Goal: Find specific page/section: Find specific page/section

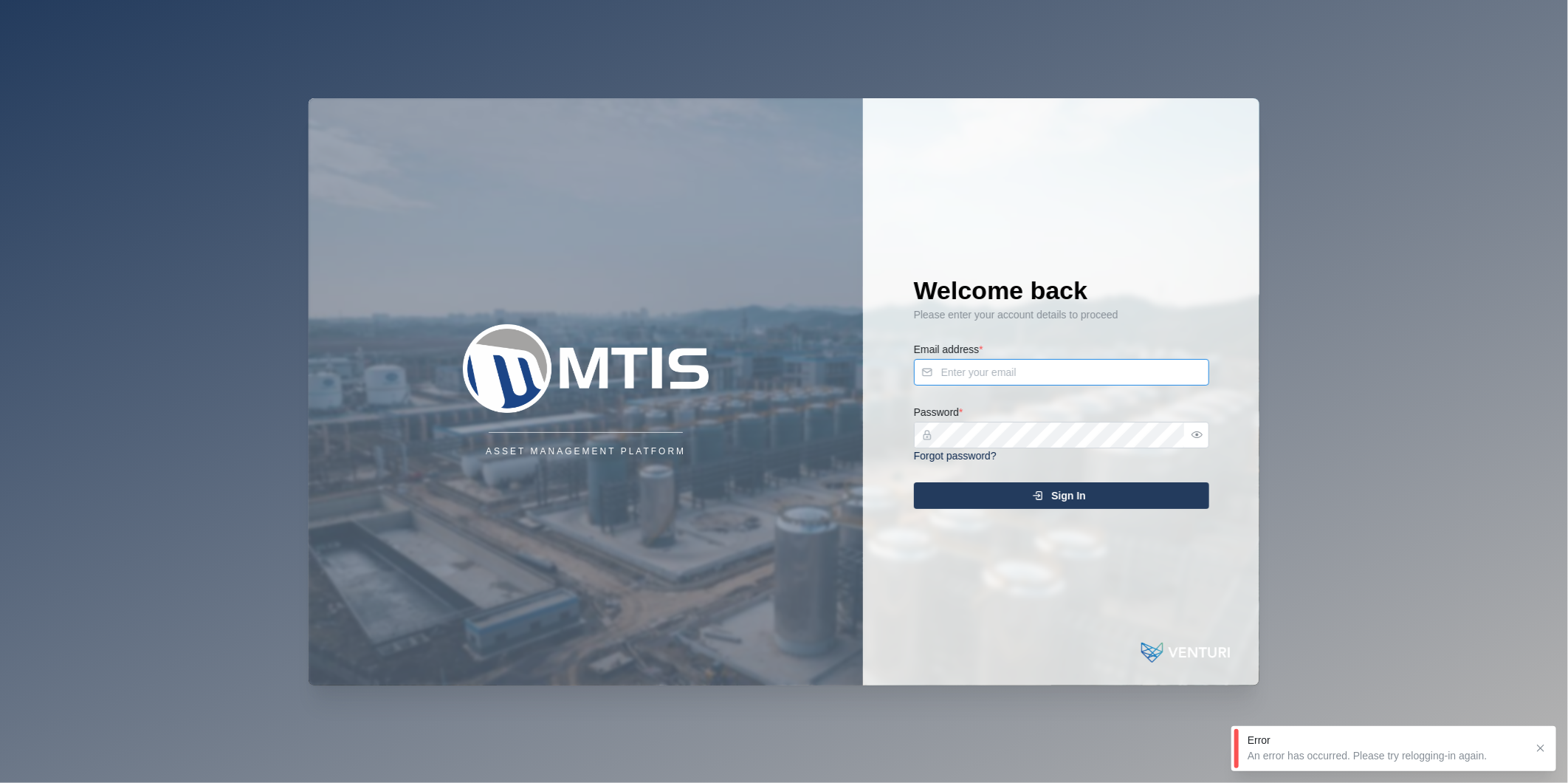
type input "[PERSON_NAME][EMAIL_ADDRESS][DOMAIN_NAME]"
click at [1108, 502] on div "Sign In" at bounding box center [1059, 495] width 272 height 25
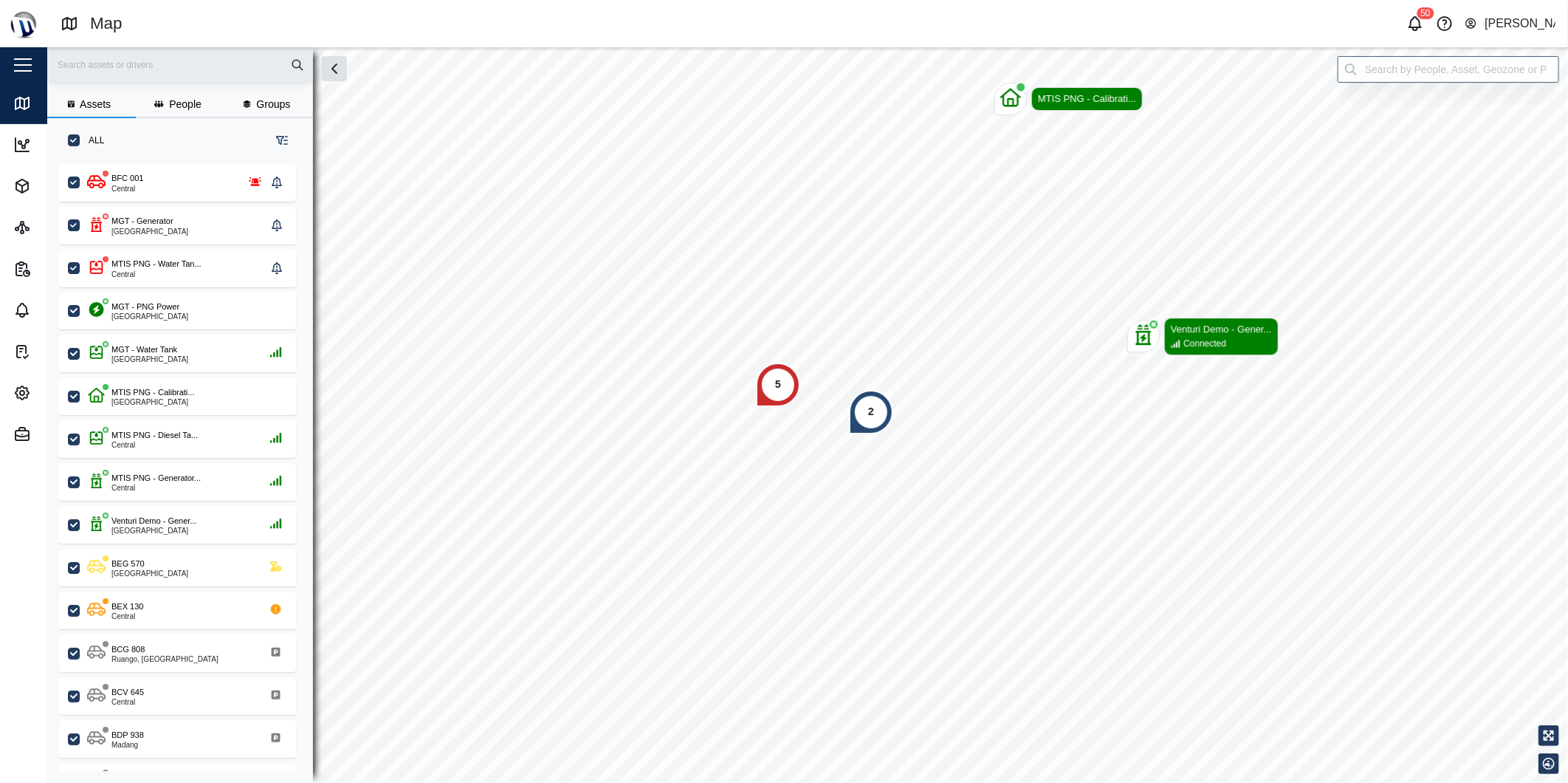
scroll to position [601, 230]
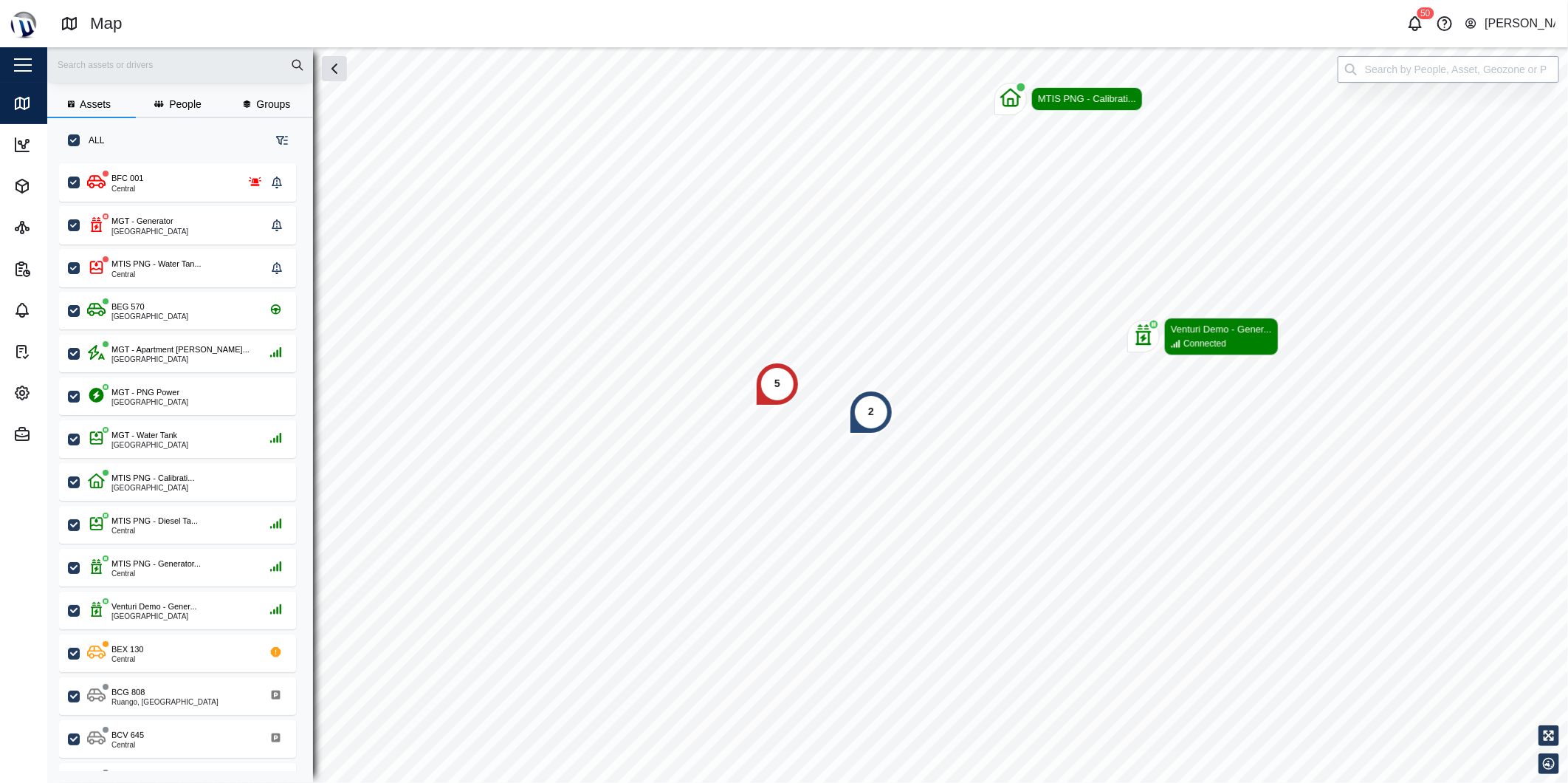
click at [1382, 73] on input "search" at bounding box center [1449, 69] width 221 height 27
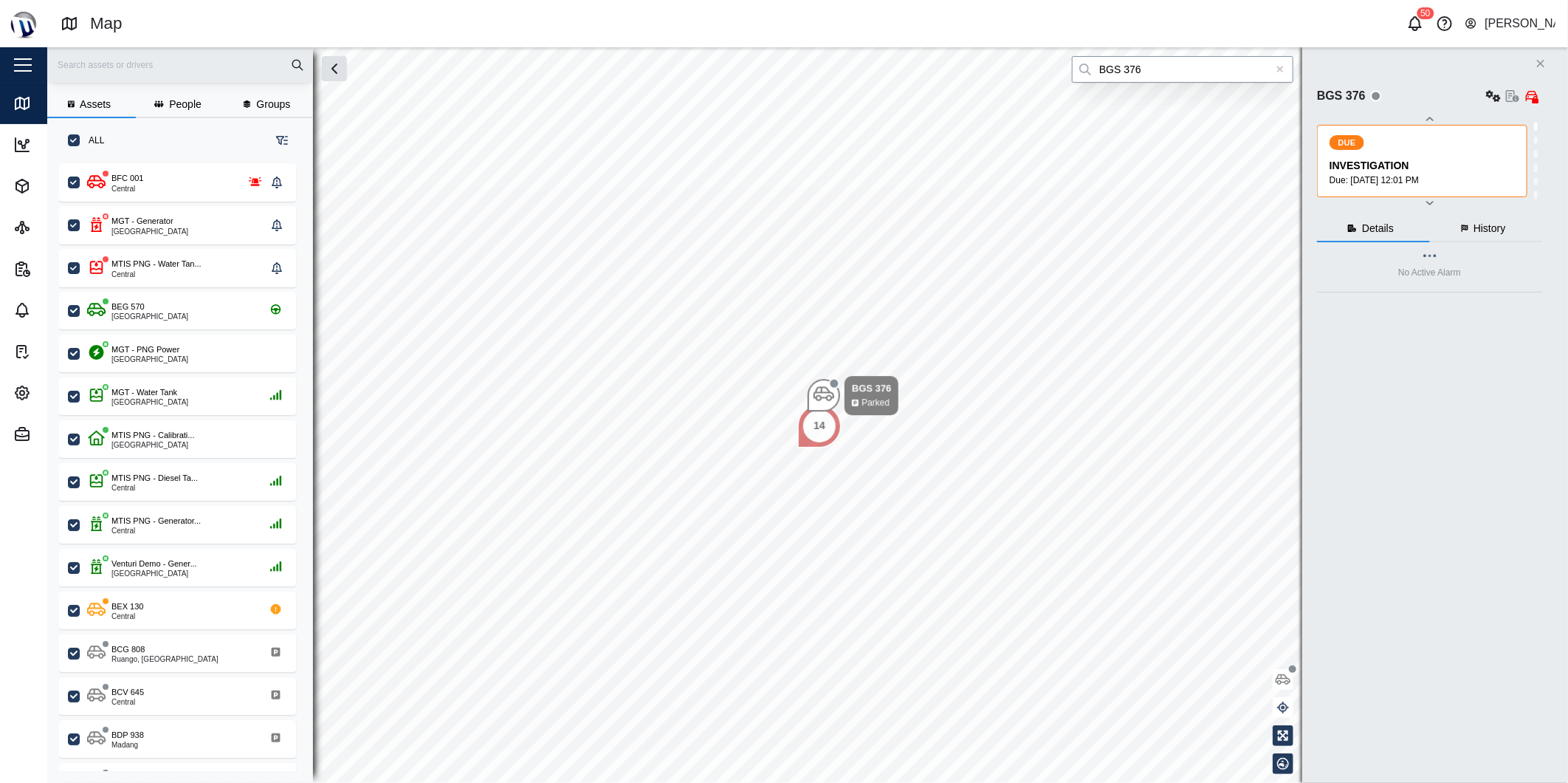
type input "BGS 376"
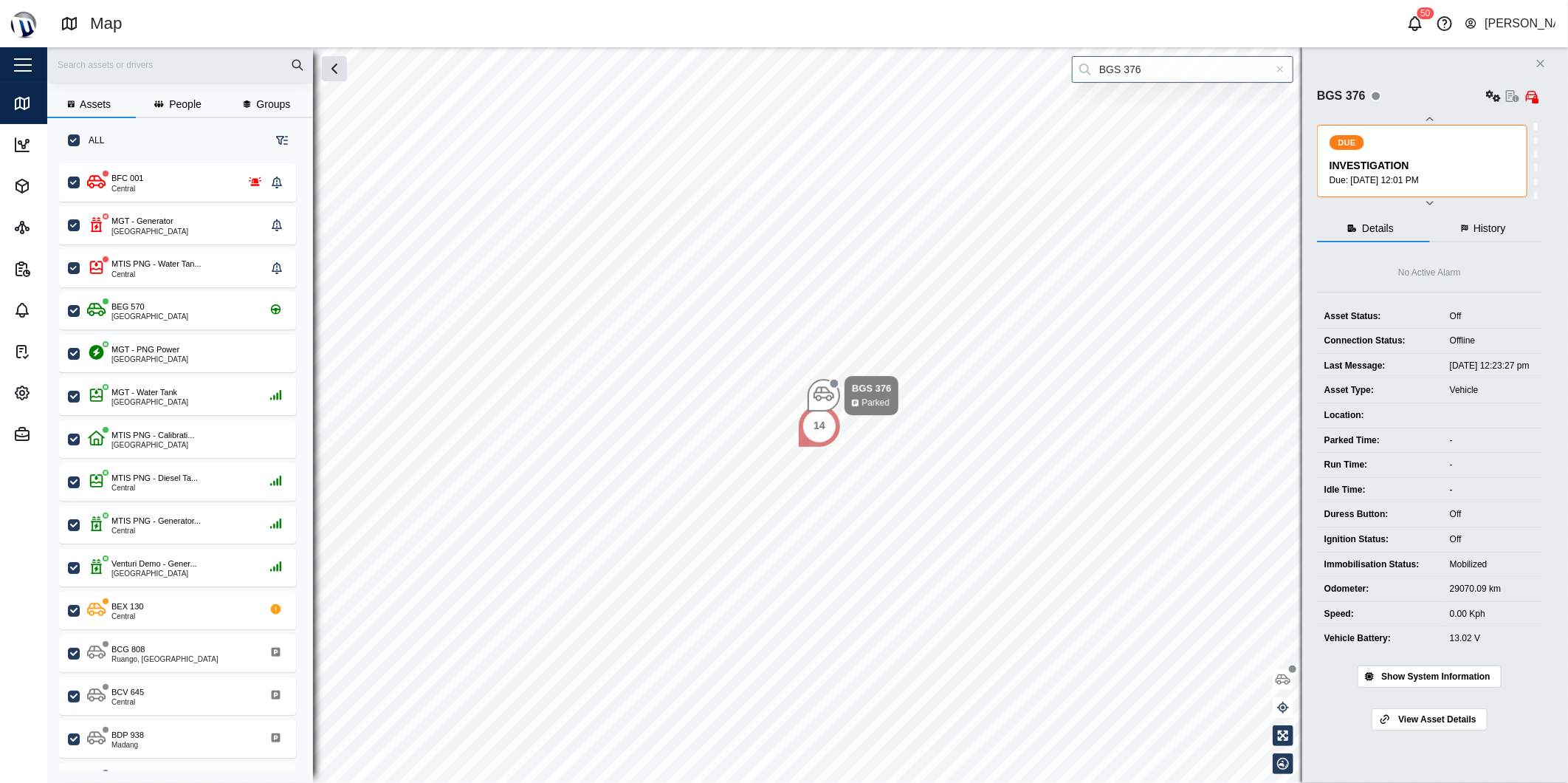
click at [1548, 71] on button "Close" at bounding box center [1540, 63] width 21 height 21
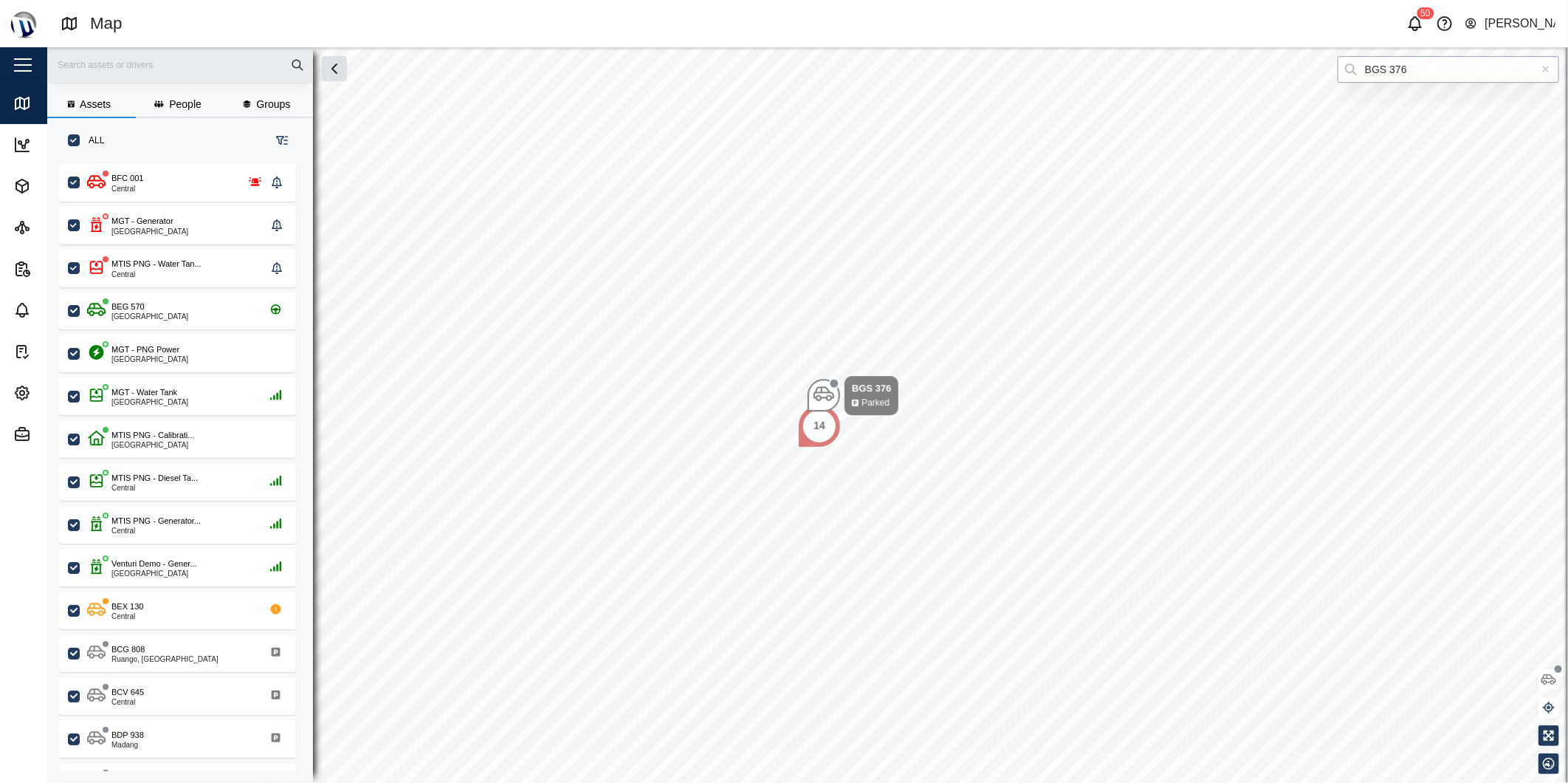
click at [1517, 58] on input "BGS 376" at bounding box center [1449, 69] width 221 height 27
click at [1543, 65] on icon at bounding box center [1546, 70] width 8 height 10
click at [1530, 65] on input "search" at bounding box center [1449, 69] width 221 height 27
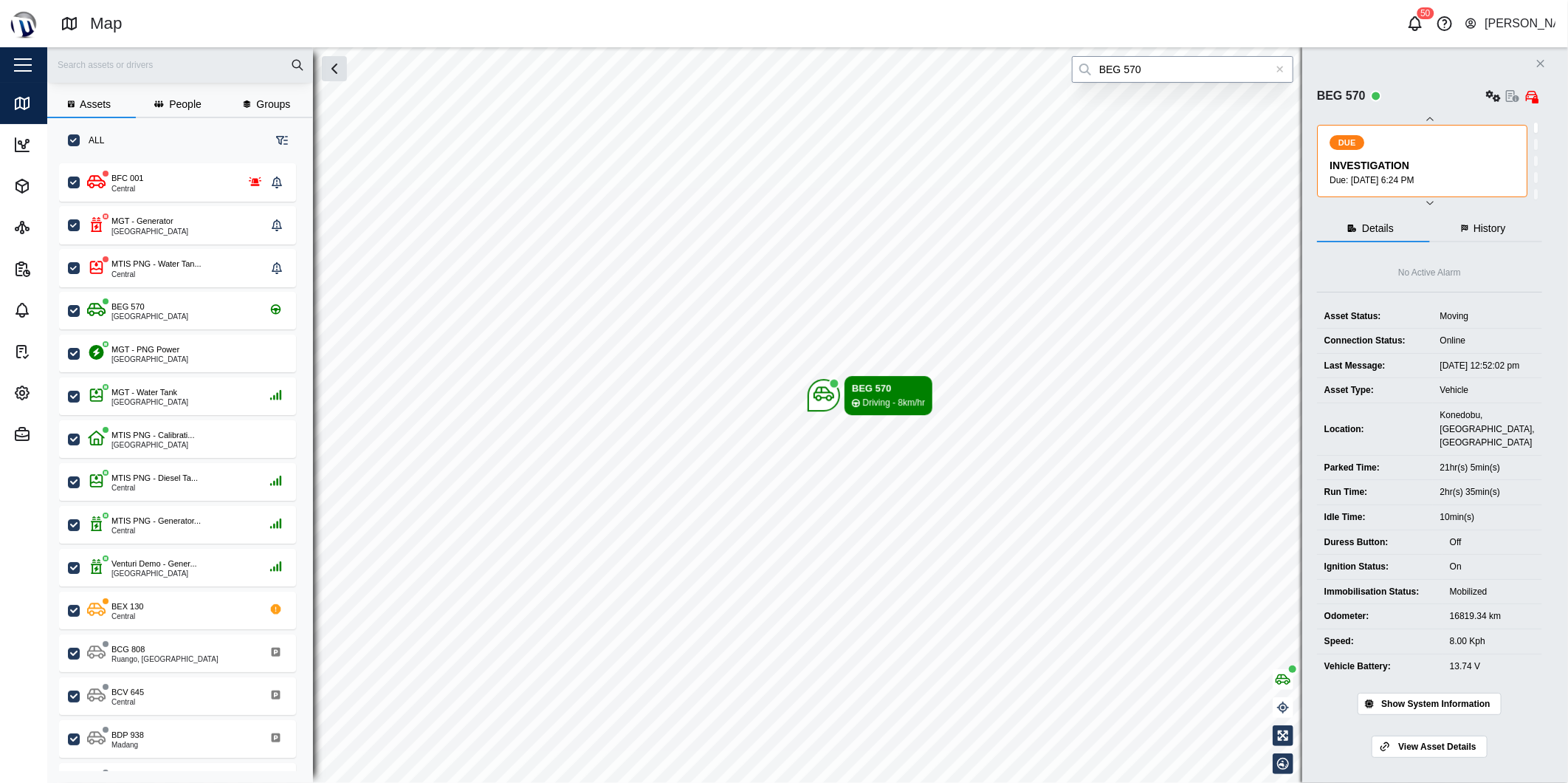
type input "BEG 570"
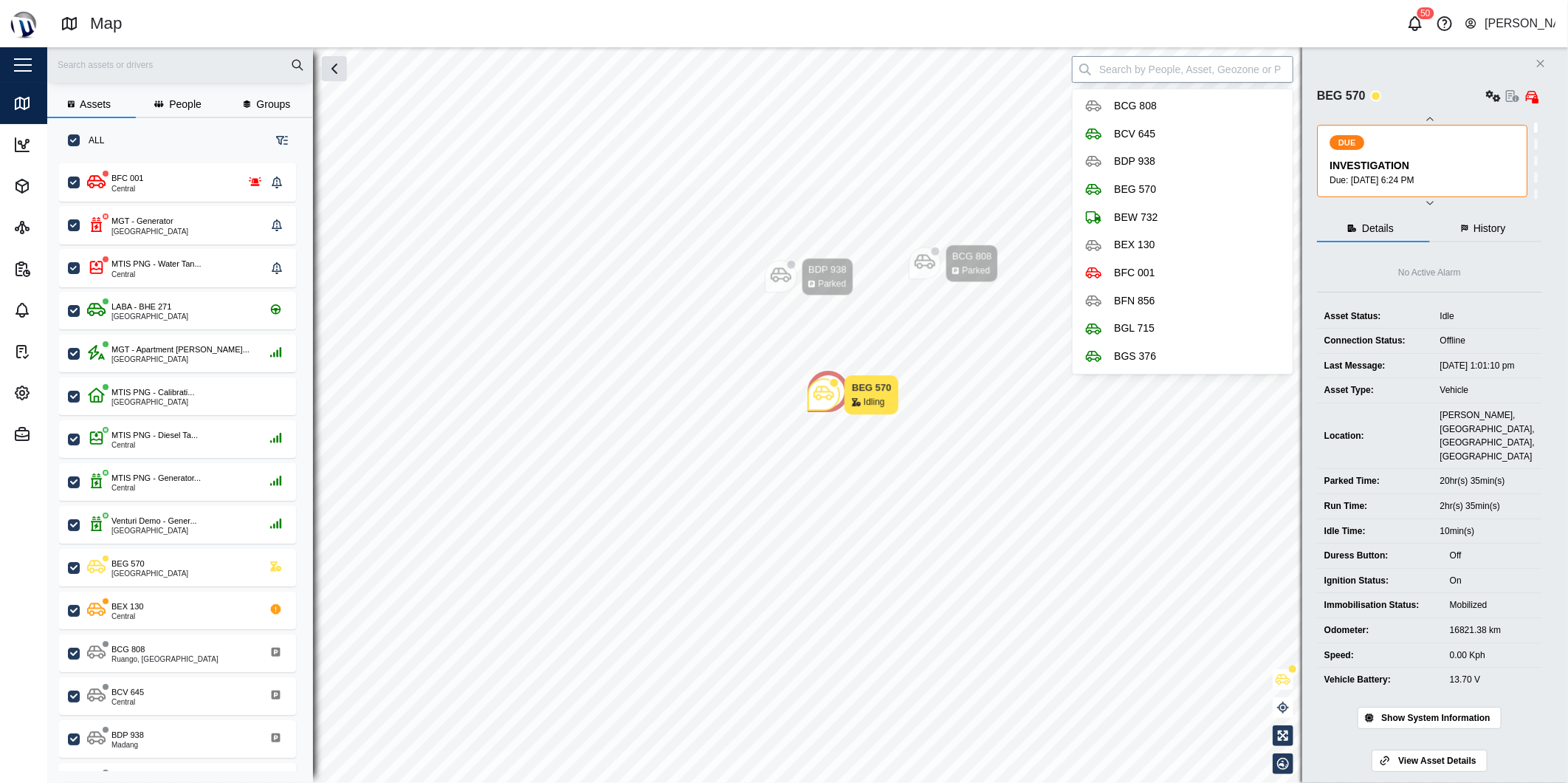
click at [1253, 65] on input "search" at bounding box center [1183, 69] width 221 height 27
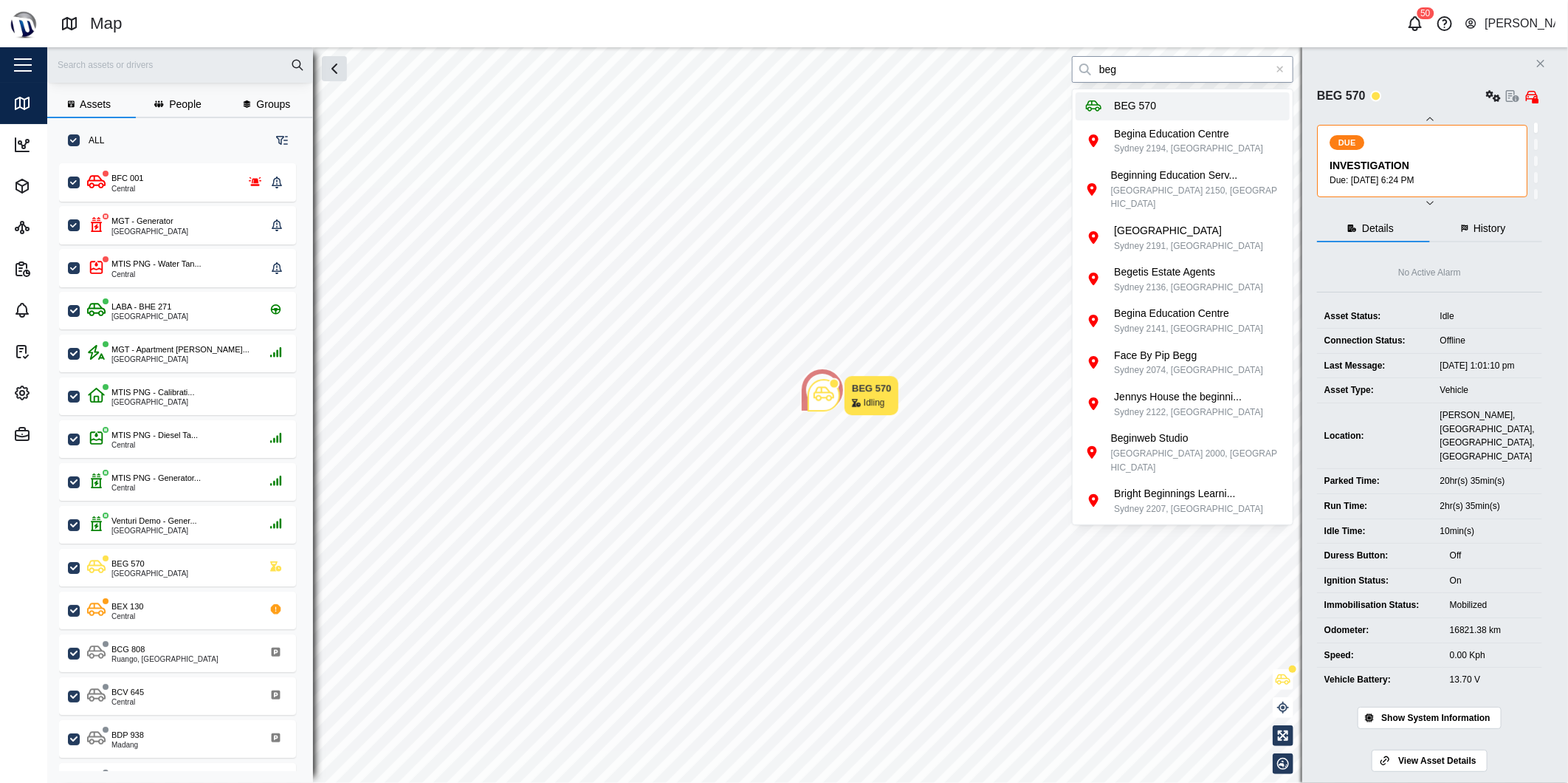
type input "BEG 570"
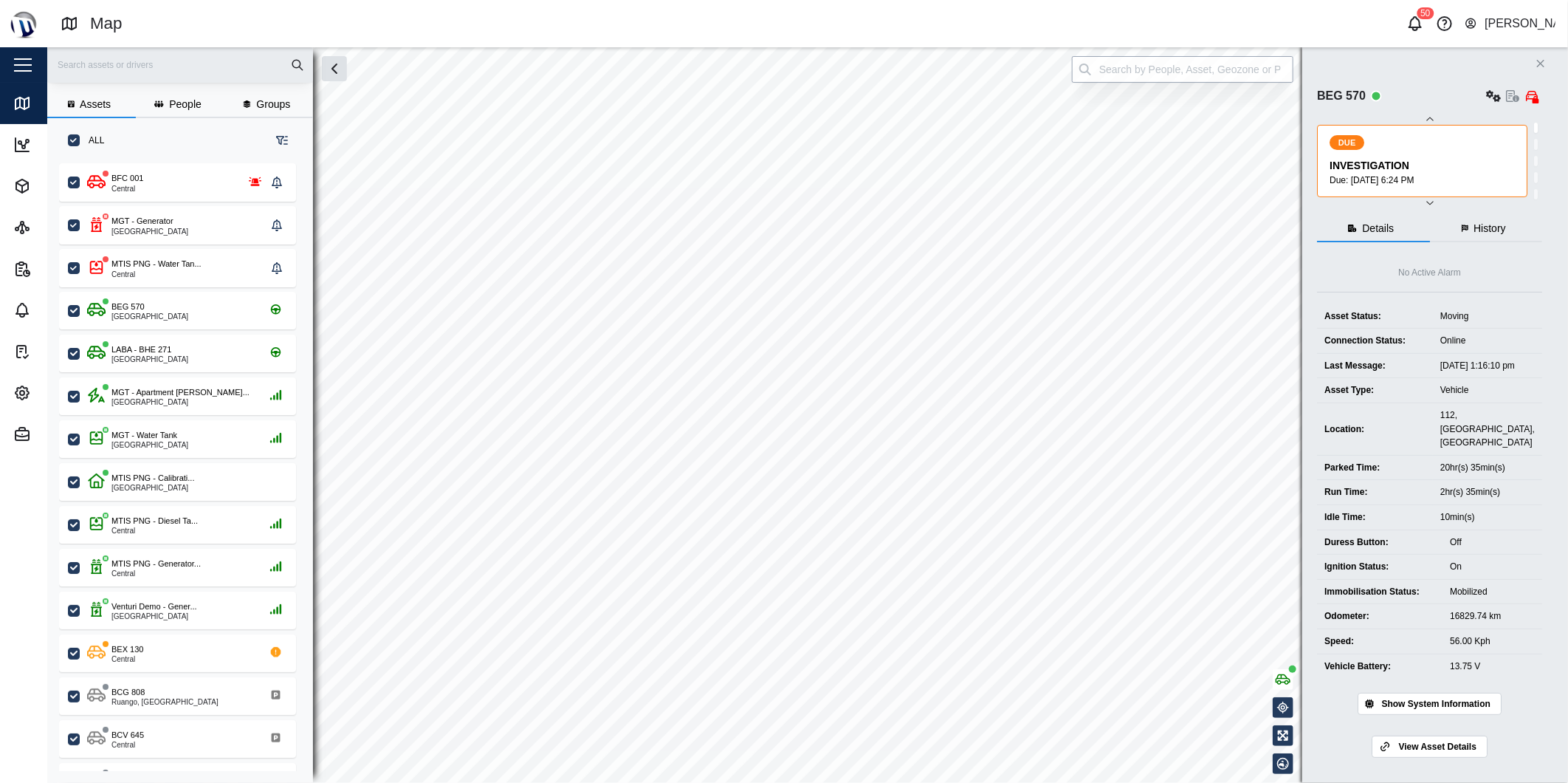
click at [1180, 71] on input "search" at bounding box center [1183, 69] width 221 height 27
type input "BEG 570"
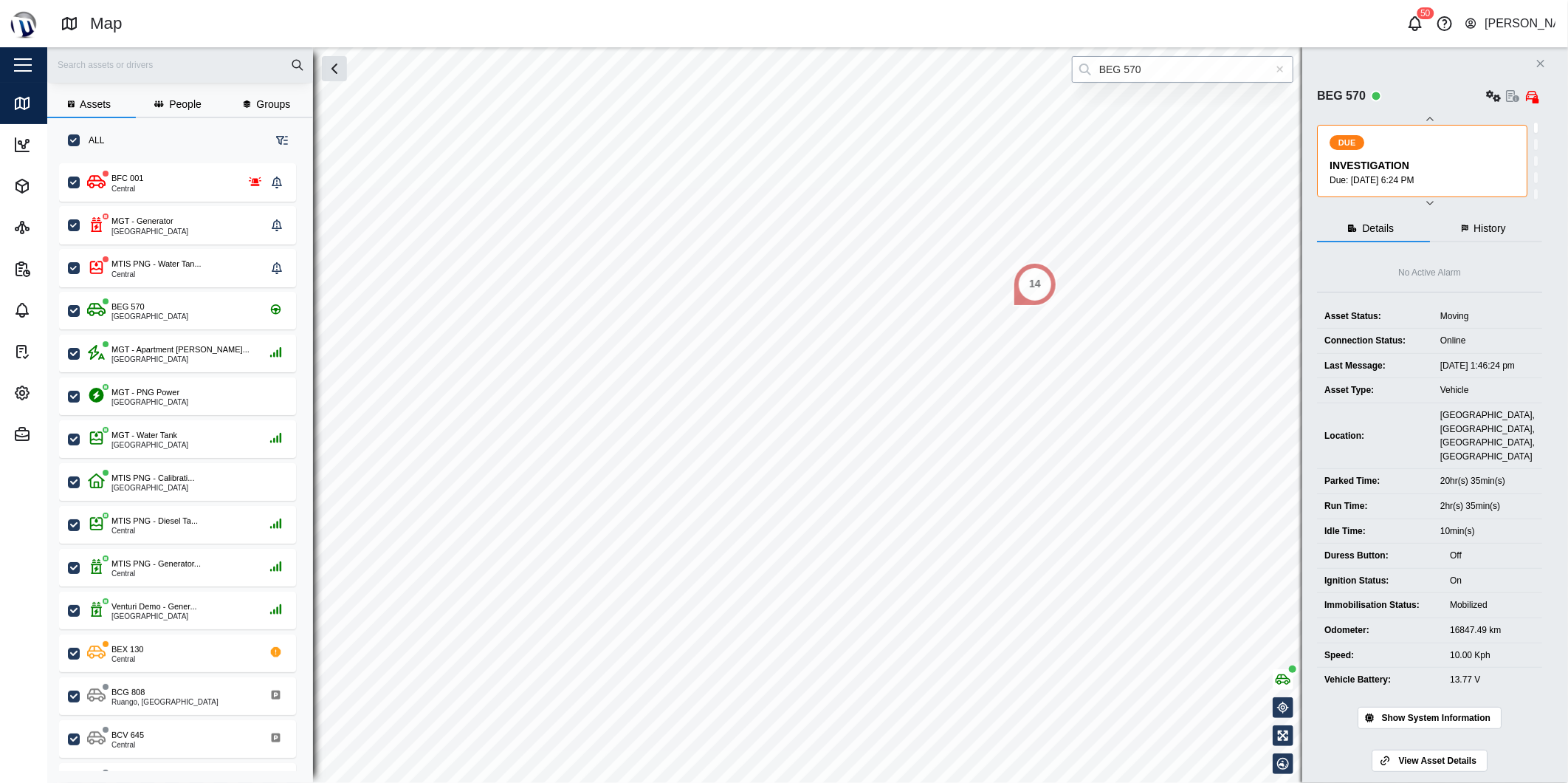
drag, startPoint x: 1182, startPoint y: 70, endPoint x: 1249, endPoint y: 76, distance: 67.3
click at [1182, 70] on input "BEG 570" at bounding box center [1183, 69] width 221 height 27
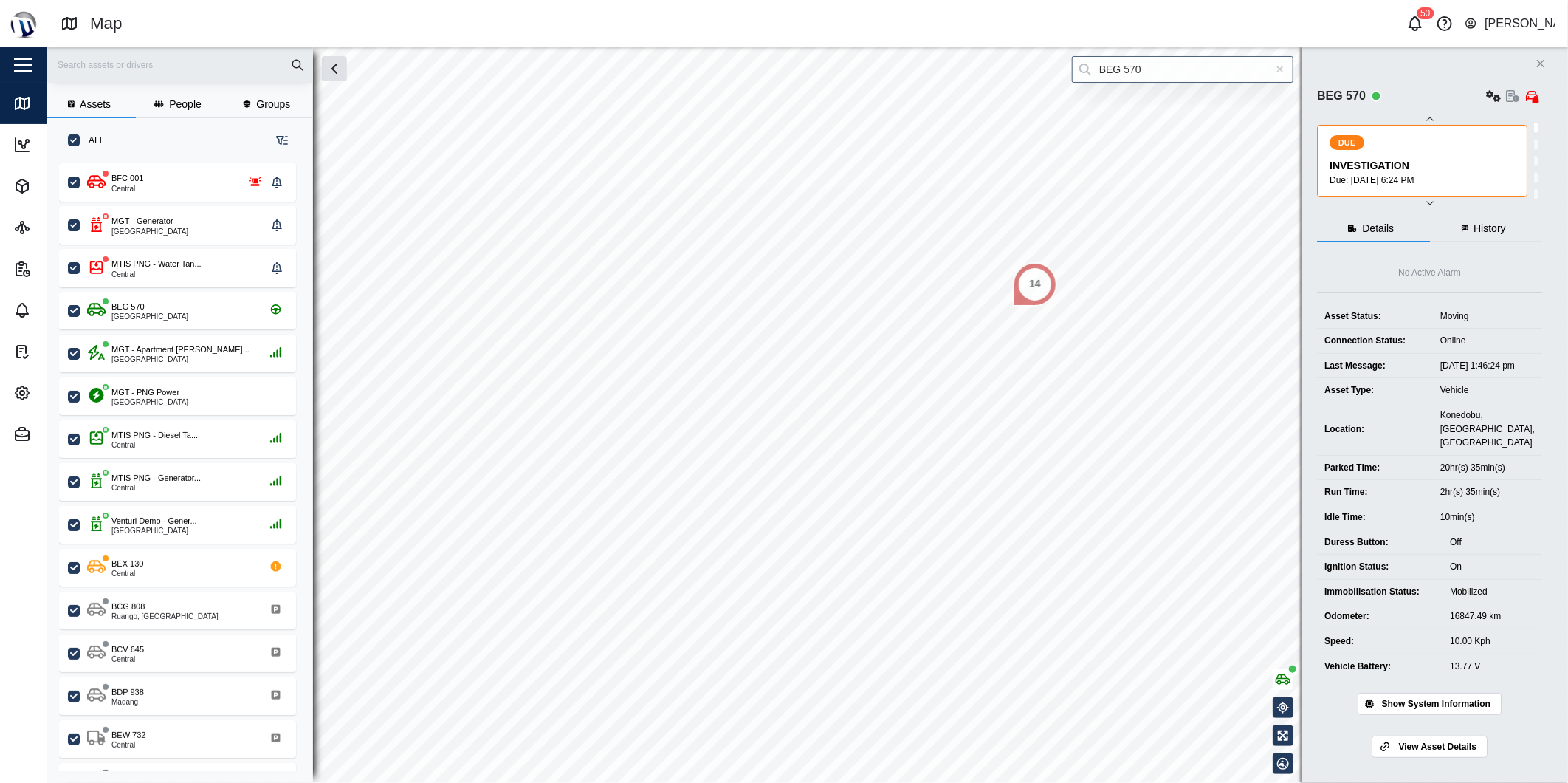
click at [1275, 76] on div at bounding box center [1280, 69] width 27 height 27
click at [1255, 69] on input "search" at bounding box center [1183, 69] width 221 height 27
type input "g"
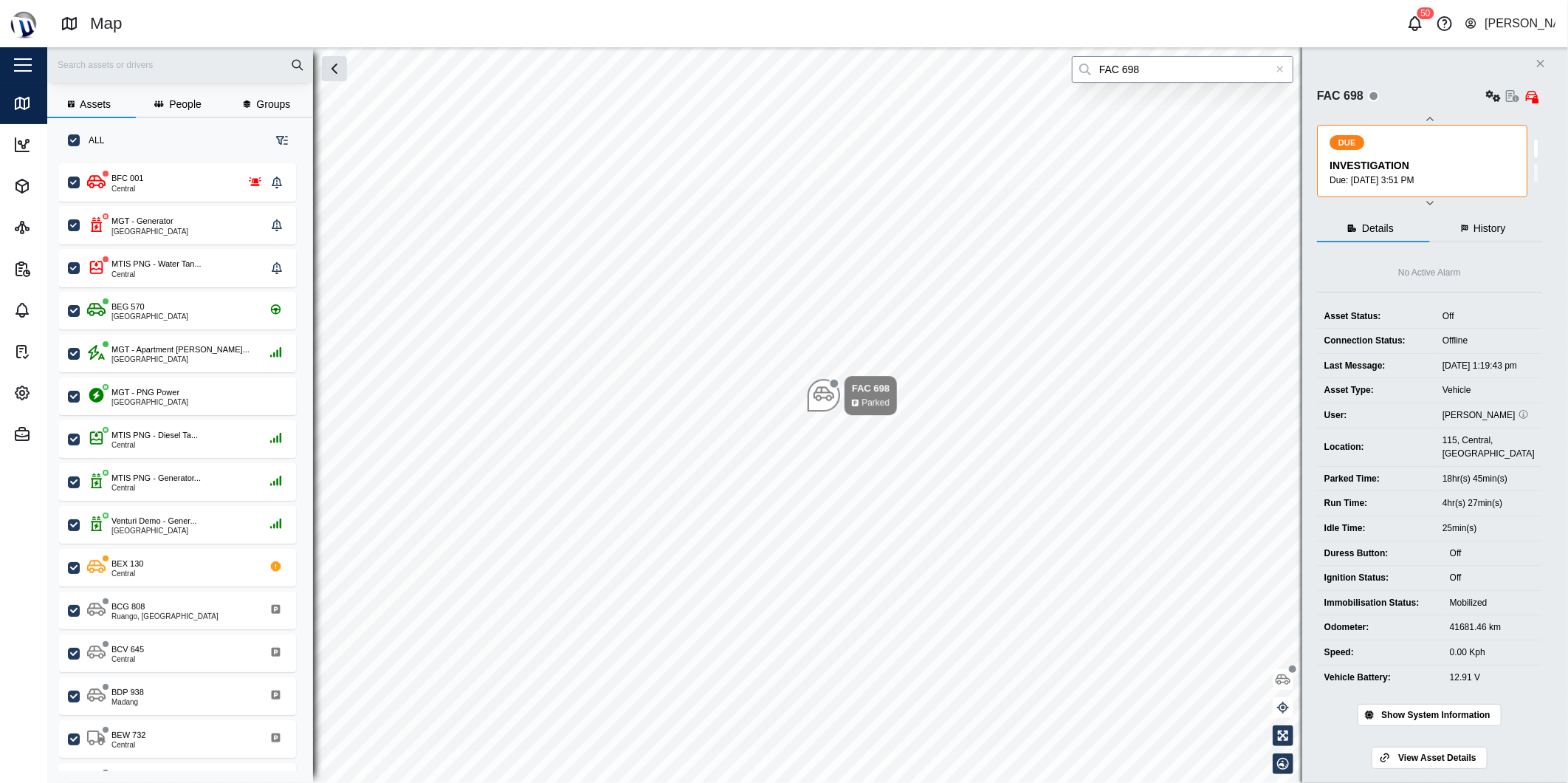
type input "FAC 698"
click at [1278, 73] on icon at bounding box center [1280, 70] width 8 height 10
click at [1217, 70] on input "search" at bounding box center [1183, 69] width 221 height 27
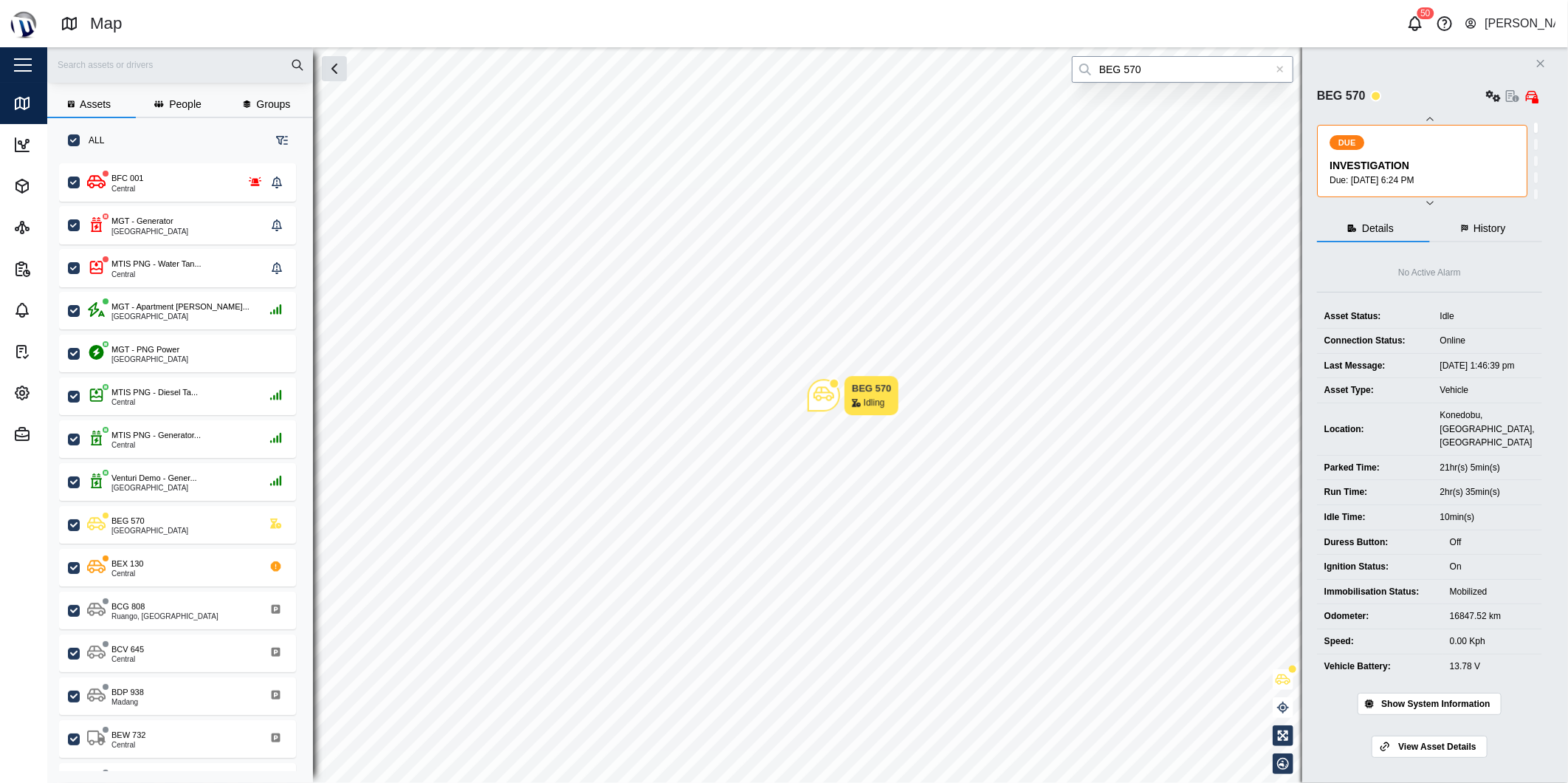
type input "BEG 570"
